Goal: Transaction & Acquisition: Purchase product/service

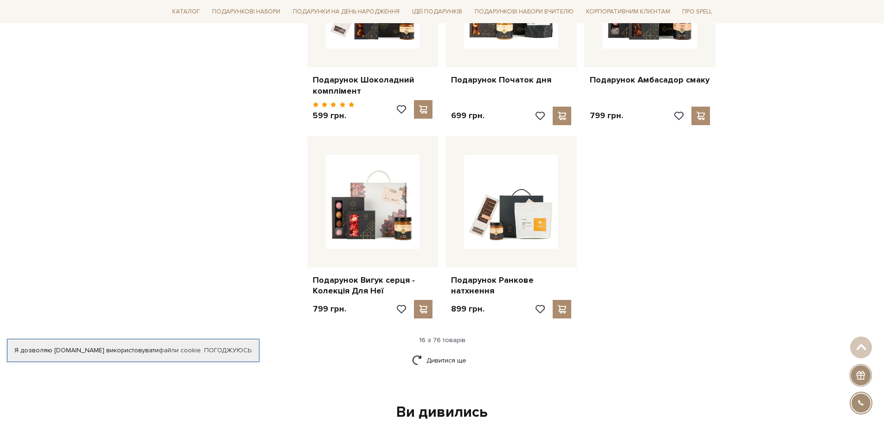
scroll to position [1021, 0]
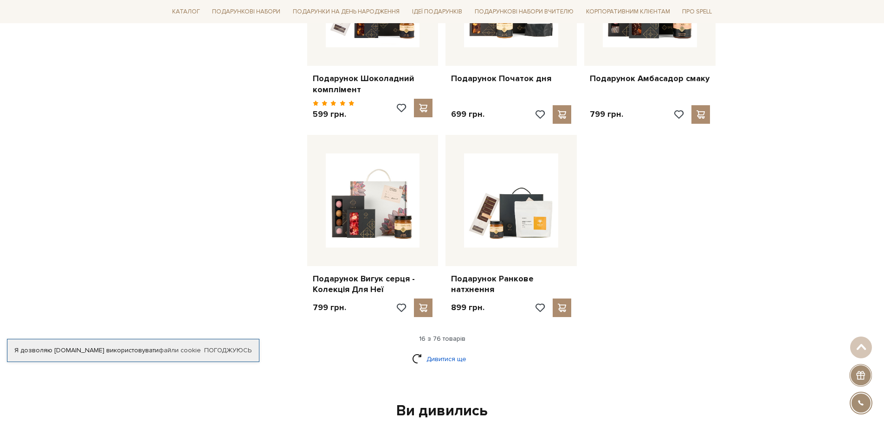
click at [449, 355] on body "Подарункові набори SALE Корпоративним клієнтам Доставка і оплата Консультація: …" at bounding box center [442, 168] width 884 height 2379
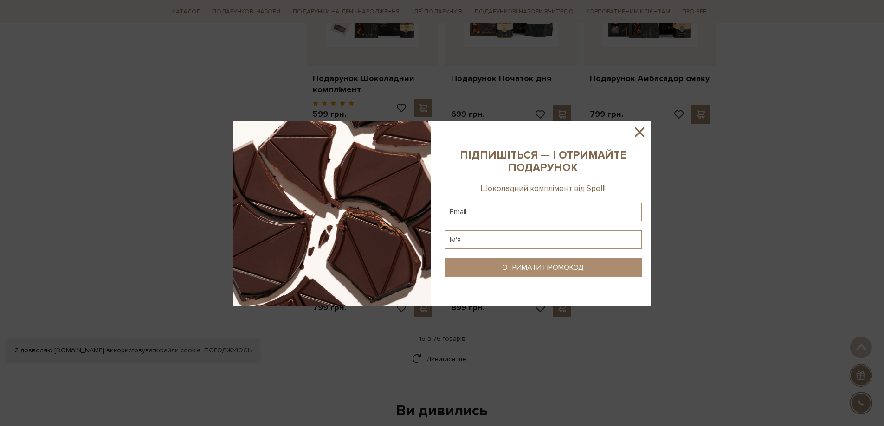
click at [641, 129] on icon at bounding box center [639, 132] width 16 height 16
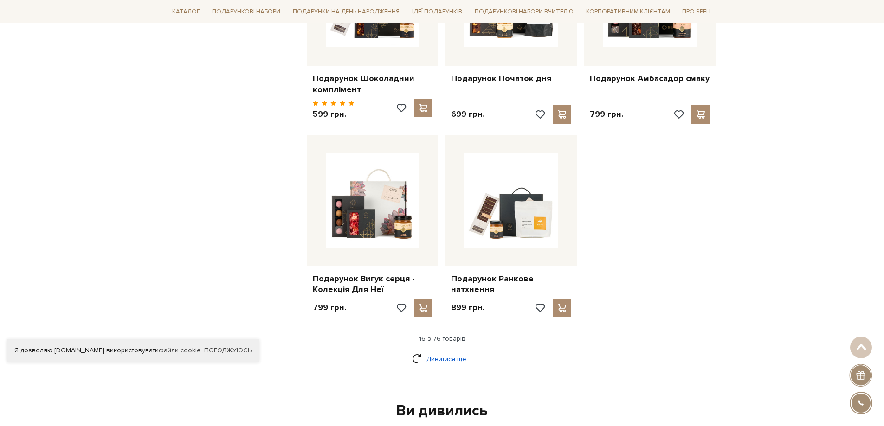
click at [447, 354] on link "Дивитися ще" at bounding box center [442, 359] width 60 height 16
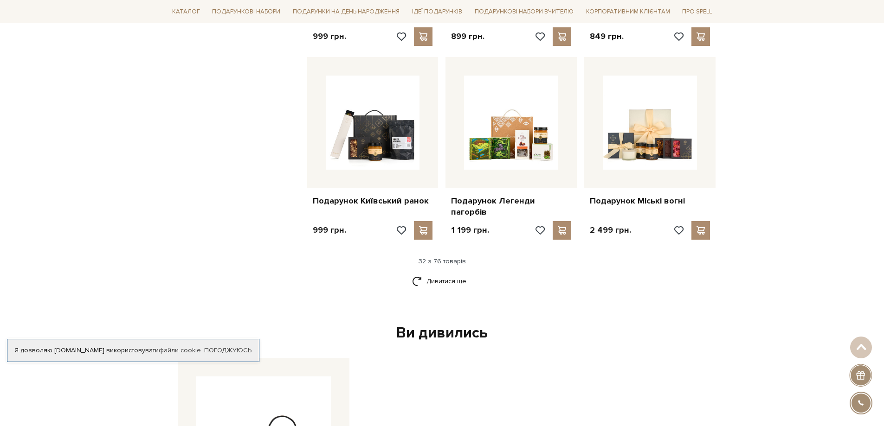
scroll to position [2088, 0]
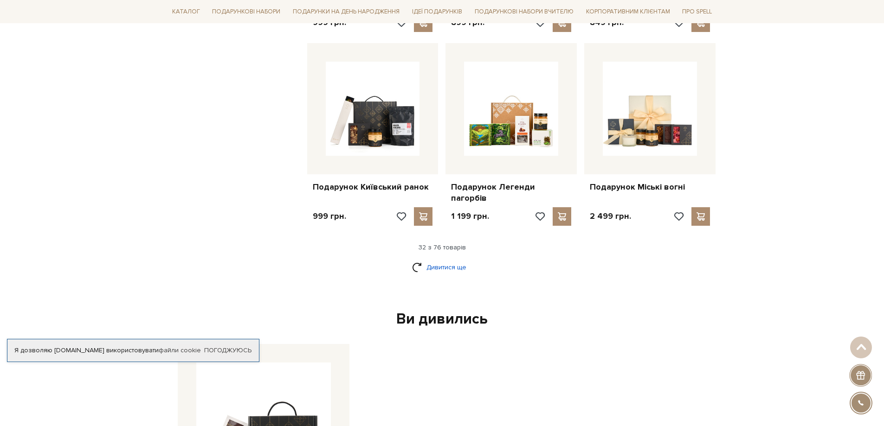
click at [433, 259] on link "Дивитися ще" at bounding box center [442, 267] width 60 height 16
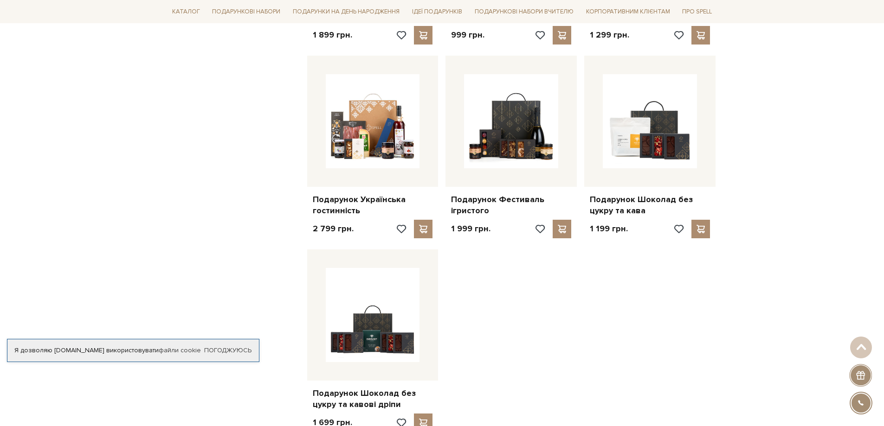
scroll to position [3108, 0]
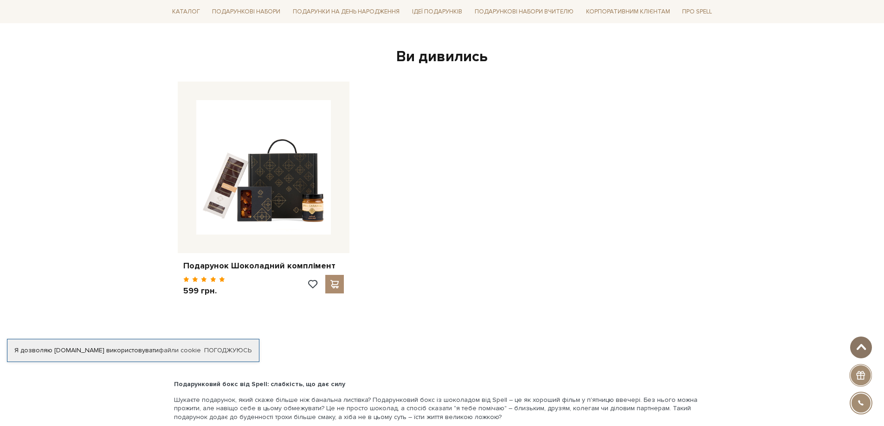
click at [865, 347] on span at bounding box center [860, 347] width 15 height 7
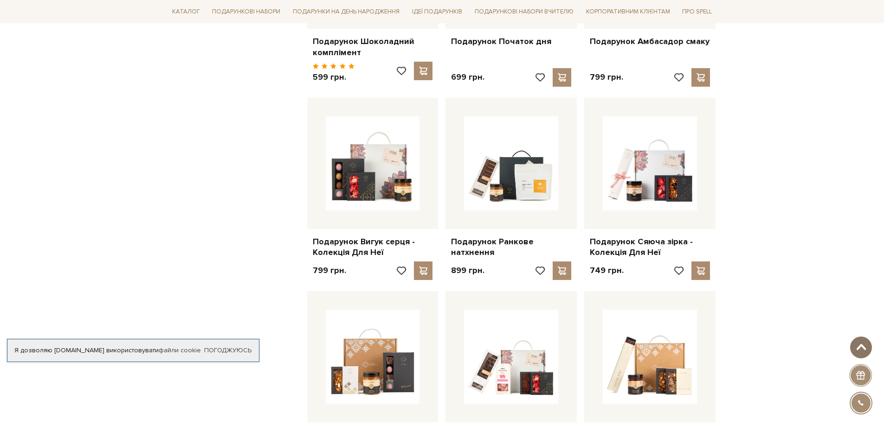
scroll to position [0, 0]
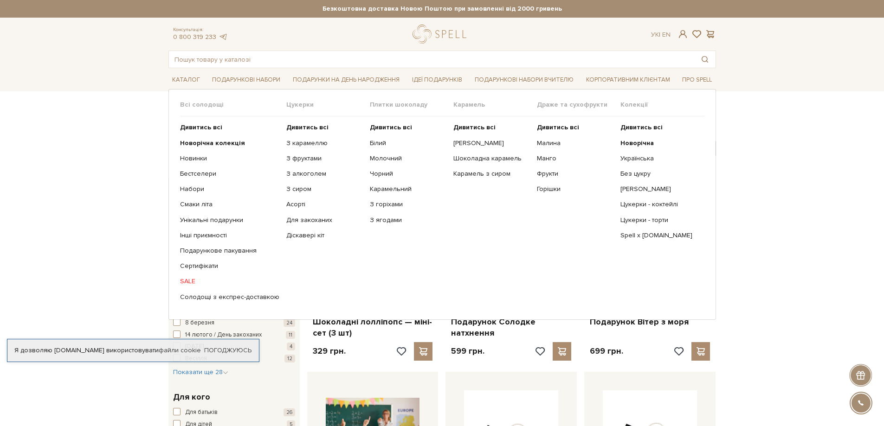
click at [190, 279] on link "SALE" at bounding box center [229, 281] width 99 height 8
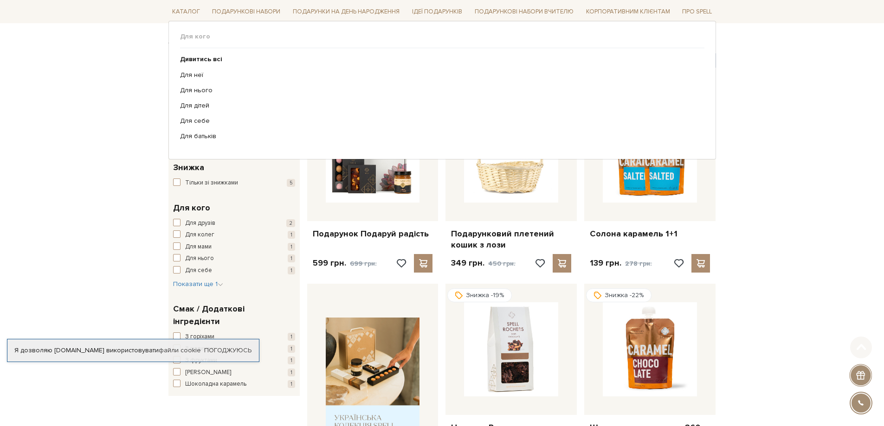
scroll to position [93, 0]
